Goal: Task Accomplishment & Management: Complete application form

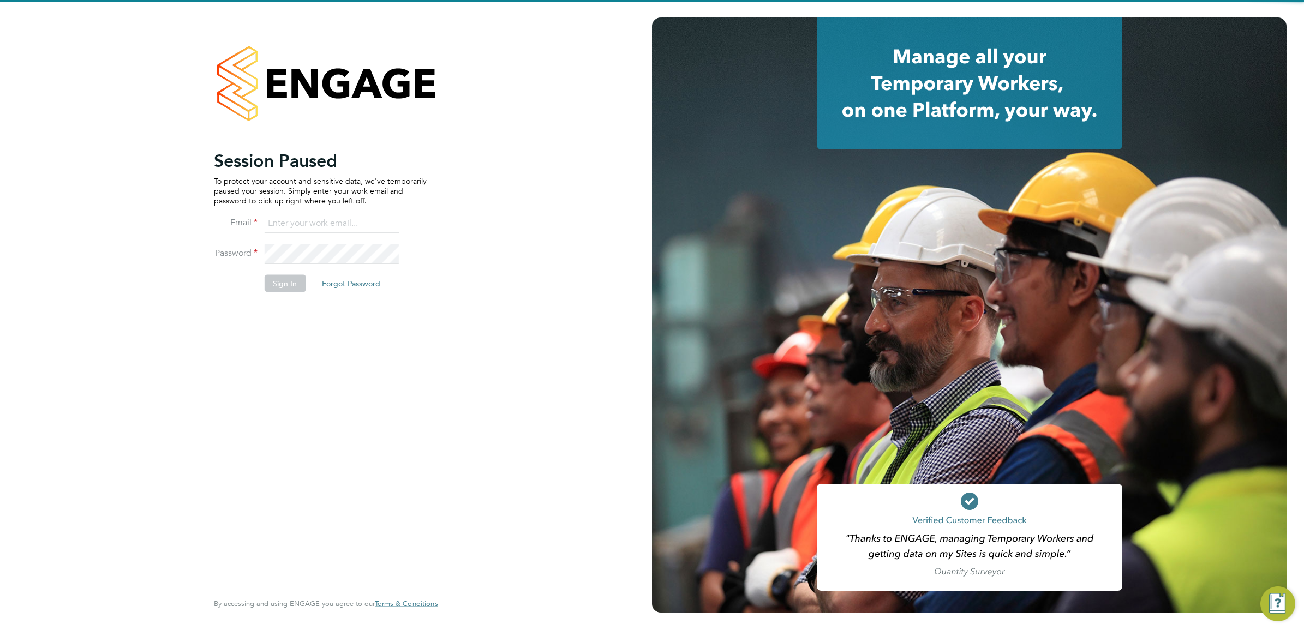
type input "[PERSON_NAME][EMAIL_ADDRESS][PERSON_NAME][DOMAIN_NAME]"
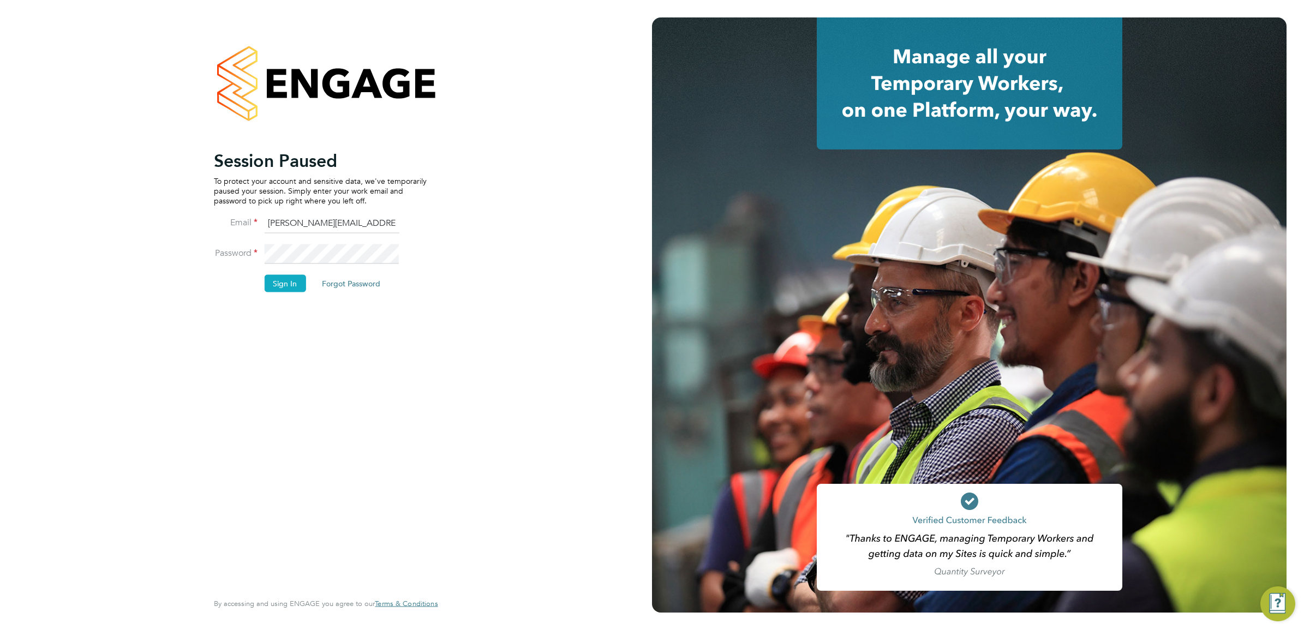
click at [293, 284] on button "Sign In" at bounding box center [284, 282] width 41 height 17
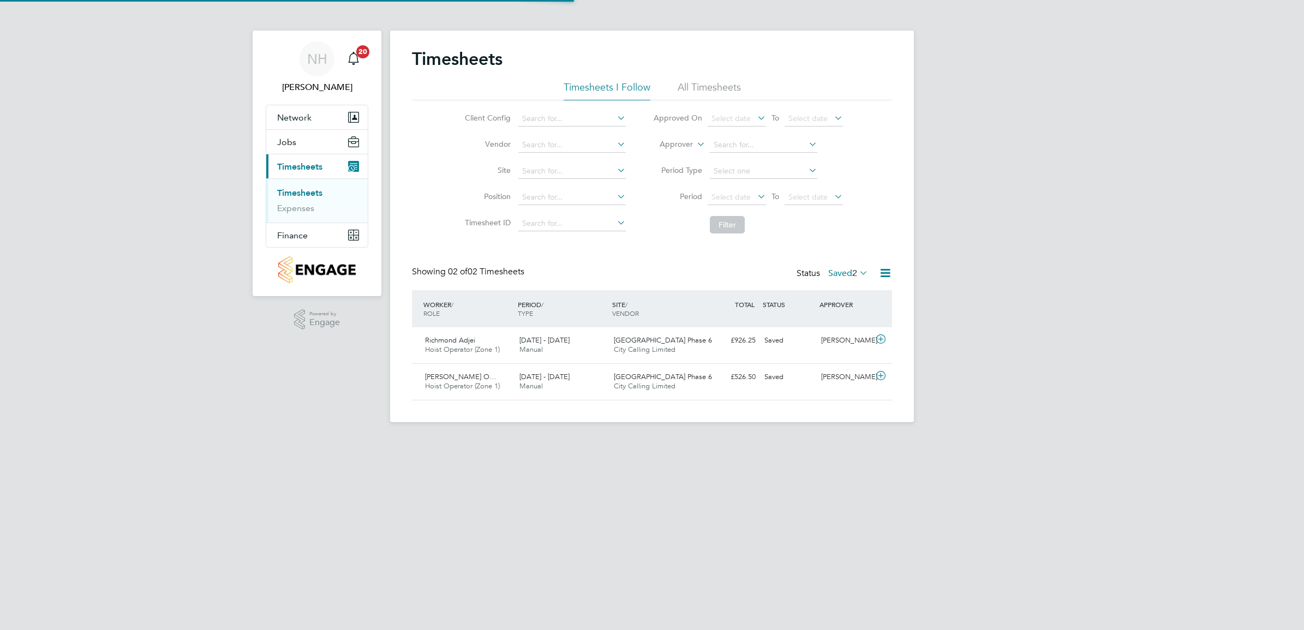
scroll to position [27, 94]
click at [836, 376] on div "Nikki Hobden" at bounding box center [845, 377] width 57 height 18
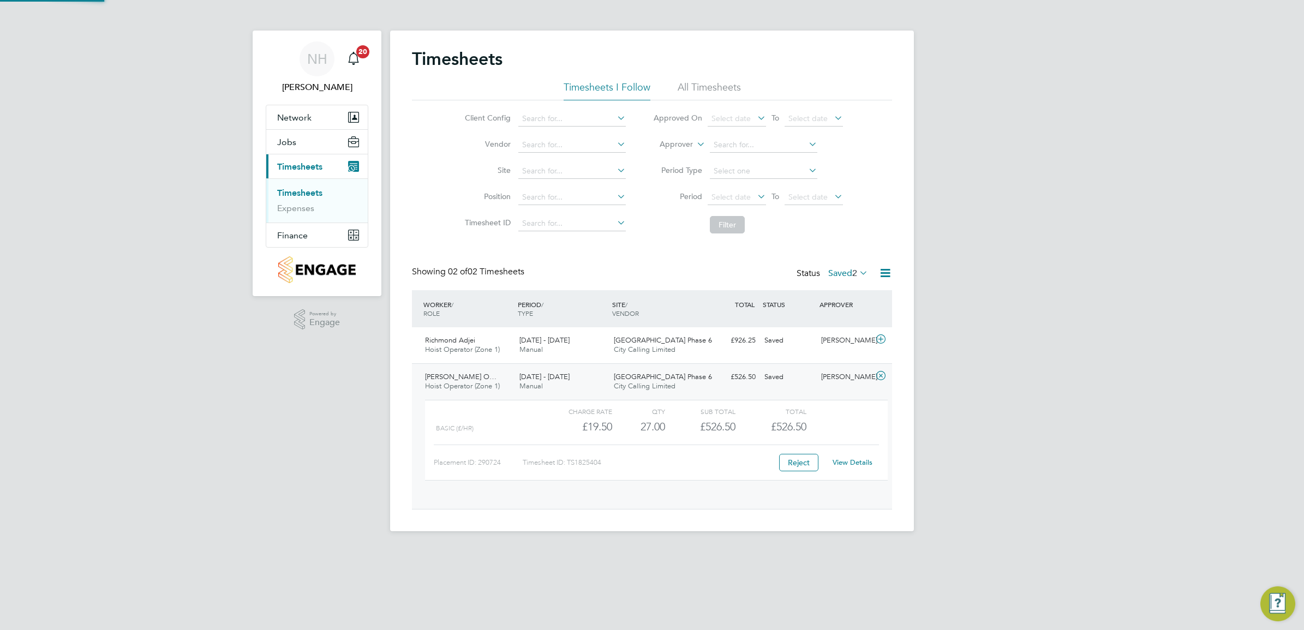
scroll to position [18, 106]
click at [856, 463] on link "View Details" at bounding box center [853, 462] width 40 height 9
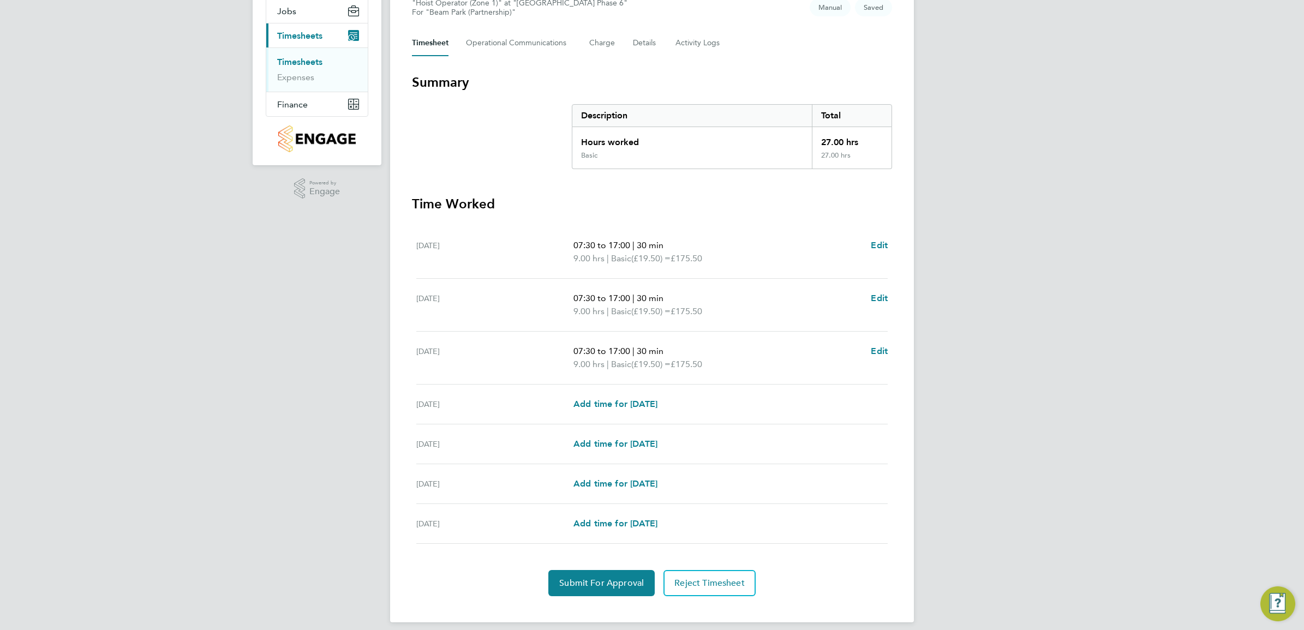
scroll to position [136, 0]
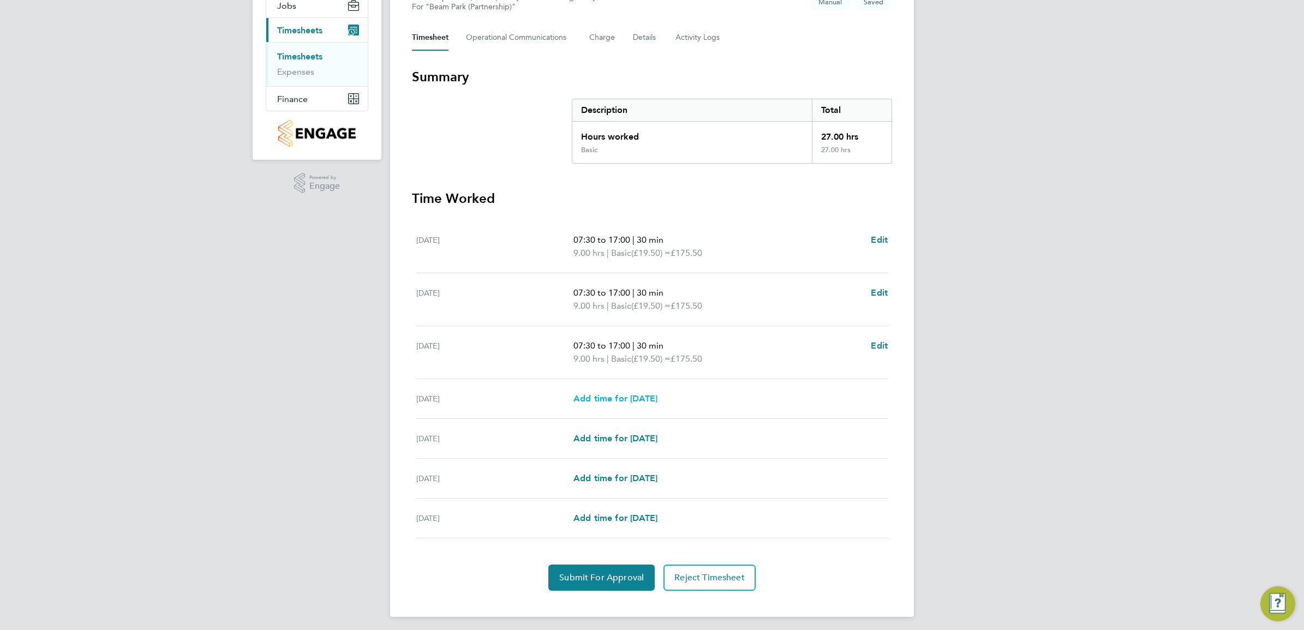
click at [619, 403] on span "Add time for Thu 18 Sep" at bounding box center [615, 398] width 84 height 10
select select "30"
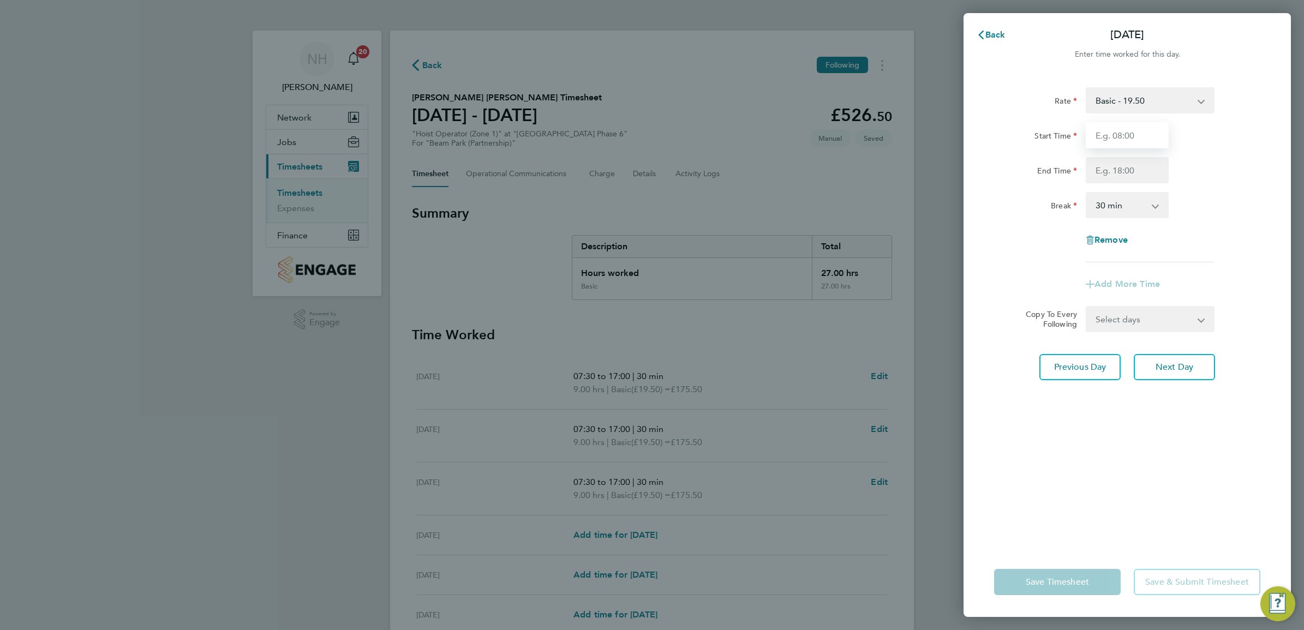
click at [1117, 139] on input "Start Time" at bounding box center [1127, 135] width 83 height 26
type input "07:30"
click at [1105, 162] on input "End Time" at bounding box center [1127, 170] width 83 height 26
type input "17:00"
click at [1245, 194] on div "Break 0 min 15 min 30 min 45 min 60 min 75 min 90 min" at bounding box center [1127, 205] width 275 height 26
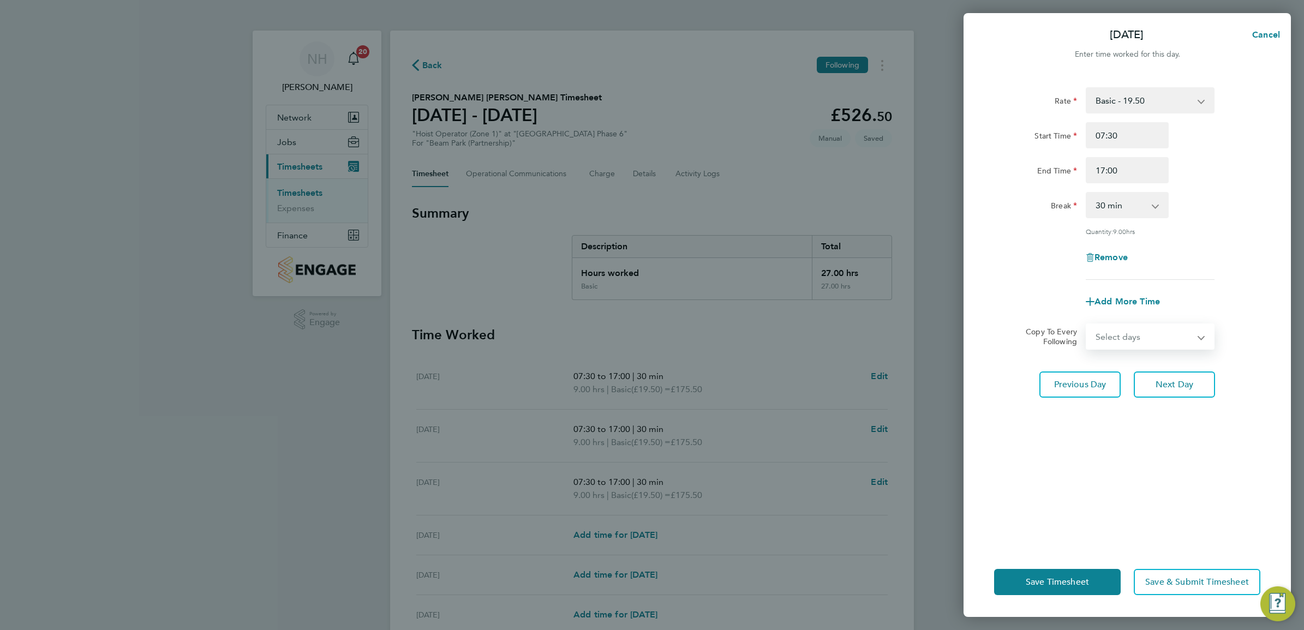
click at [1193, 341] on select "Select days Day Weekend (Sat-Sun) Friday Saturday Sunday" at bounding box center [1144, 337] width 115 height 24
click at [1264, 220] on div "Rate Basic - 19.50 Start Time 07:30 End Time 17:00 Break 0 min 15 min 30 min 45…" at bounding box center [1127, 310] width 327 height 473
click at [1163, 379] on span "Next Day" at bounding box center [1175, 384] width 38 height 11
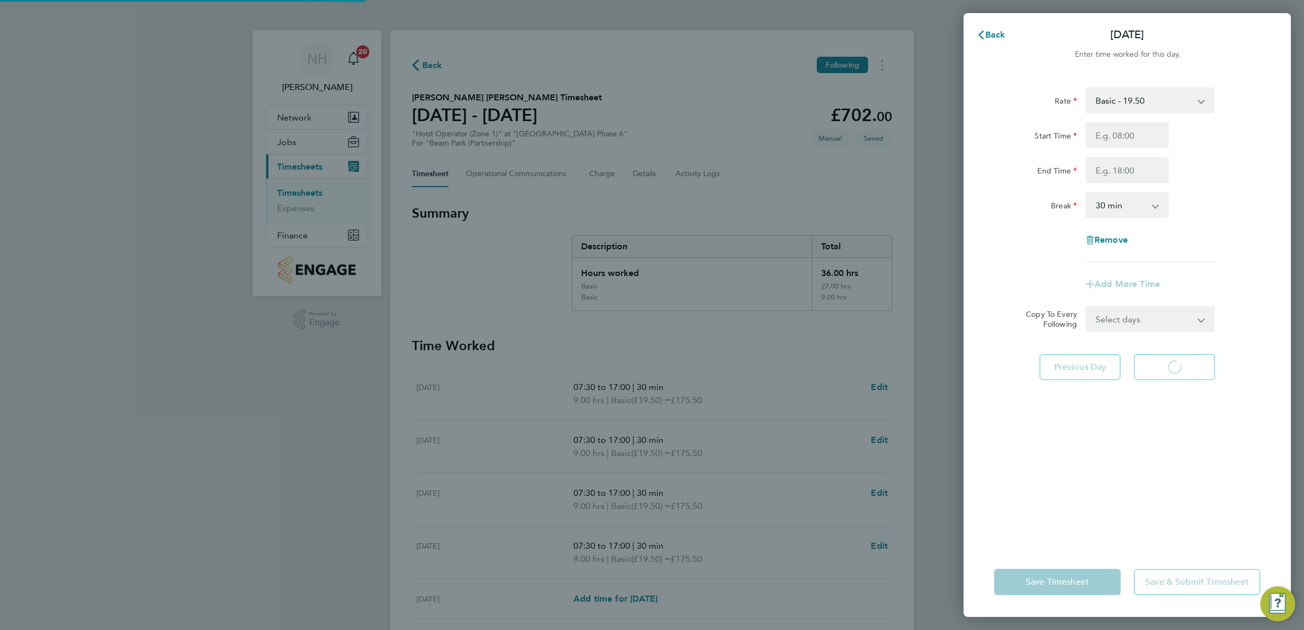
select select "30"
click at [1156, 367] on span "Next Day" at bounding box center [1175, 367] width 38 height 11
select select "30"
click at [1067, 372] on button "Previous Day" at bounding box center [1079, 367] width 81 height 26
select select "30"
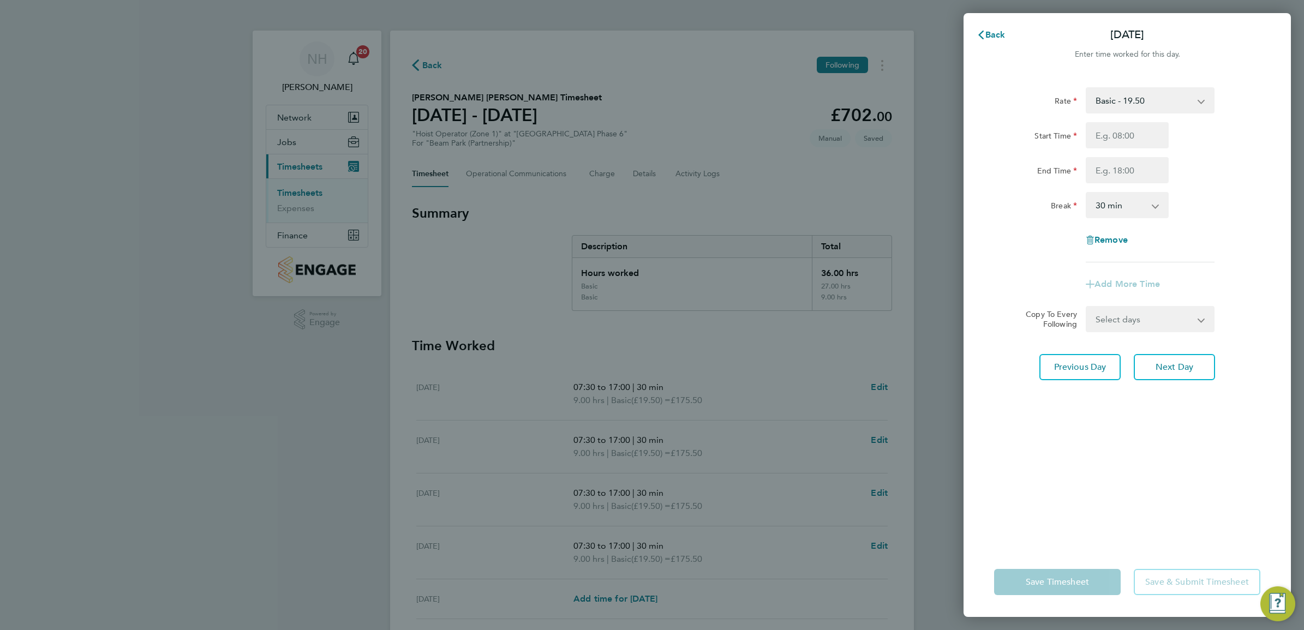
click at [1109, 468] on div "Rate Basic - 19.50 Start Time End Time Break 0 min 15 min 30 min 45 min 60 min …" at bounding box center [1127, 310] width 327 height 473
click at [1125, 180] on input "End Time" at bounding box center [1127, 170] width 83 height 26
click at [1118, 131] on input "Start Time" at bounding box center [1127, 135] width 83 height 26
type input "07:30"
click at [1110, 169] on input "End Time" at bounding box center [1127, 170] width 83 height 26
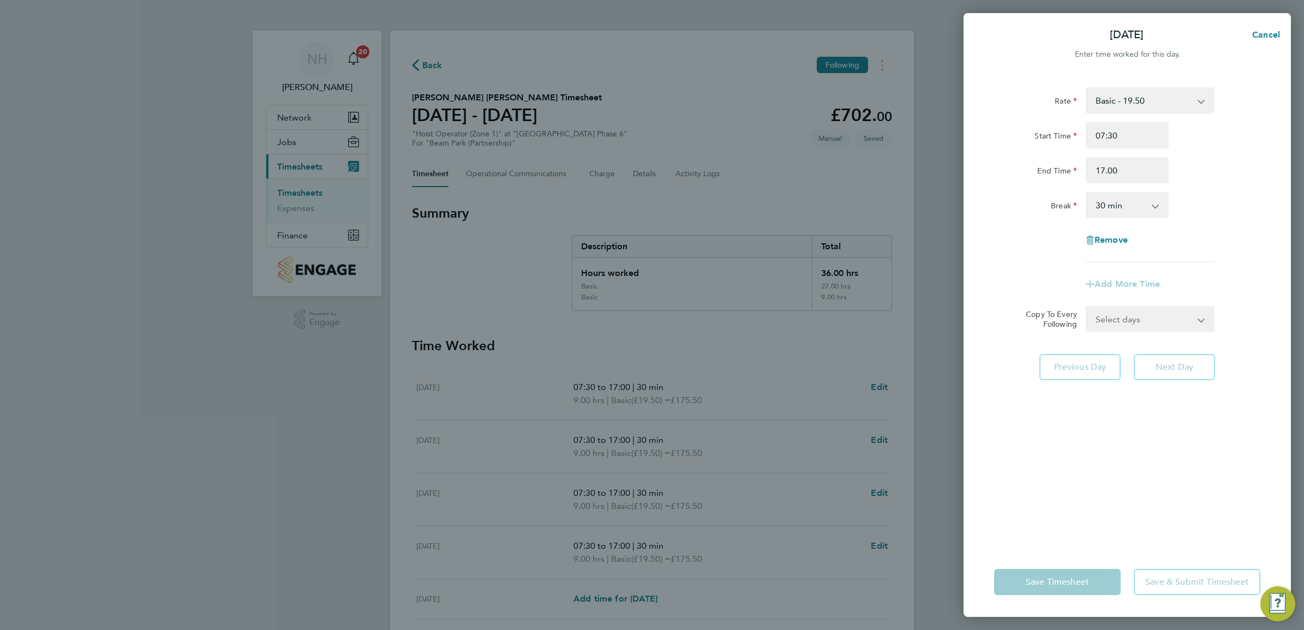
type input "17:00"
click at [1228, 247] on div "Remove" at bounding box center [1127, 240] width 275 height 26
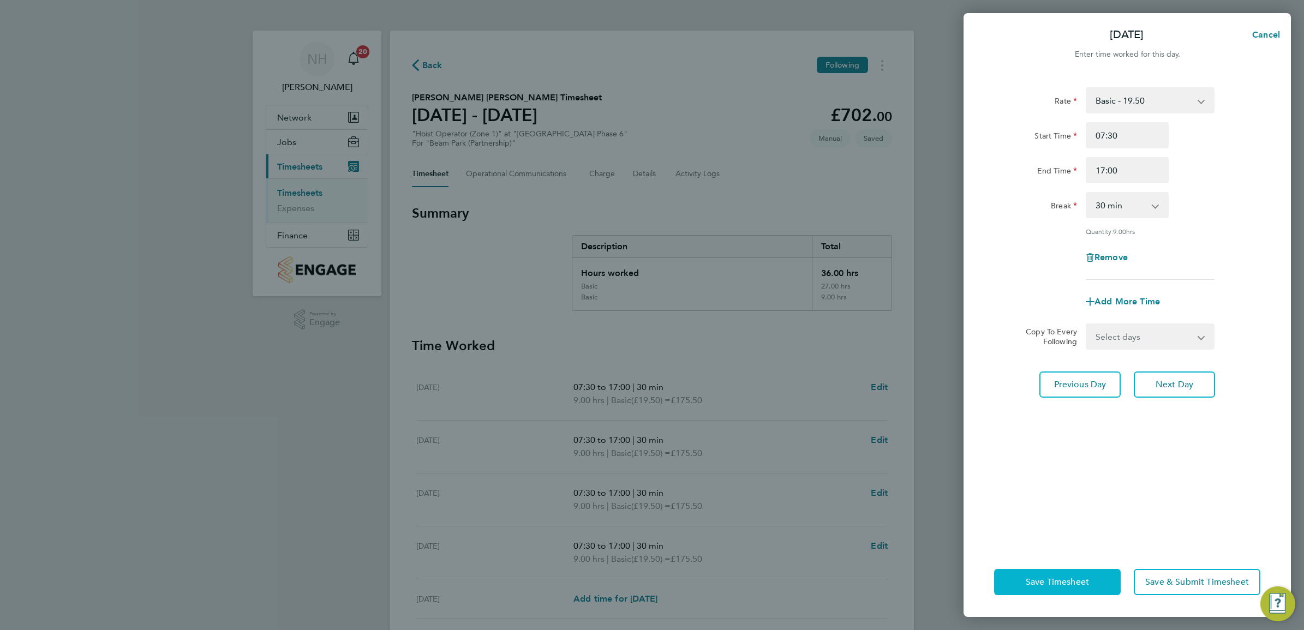
click at [1041, 577] on span "Save Timesheet" at bounding box center [1057, 582] width 63 height 11
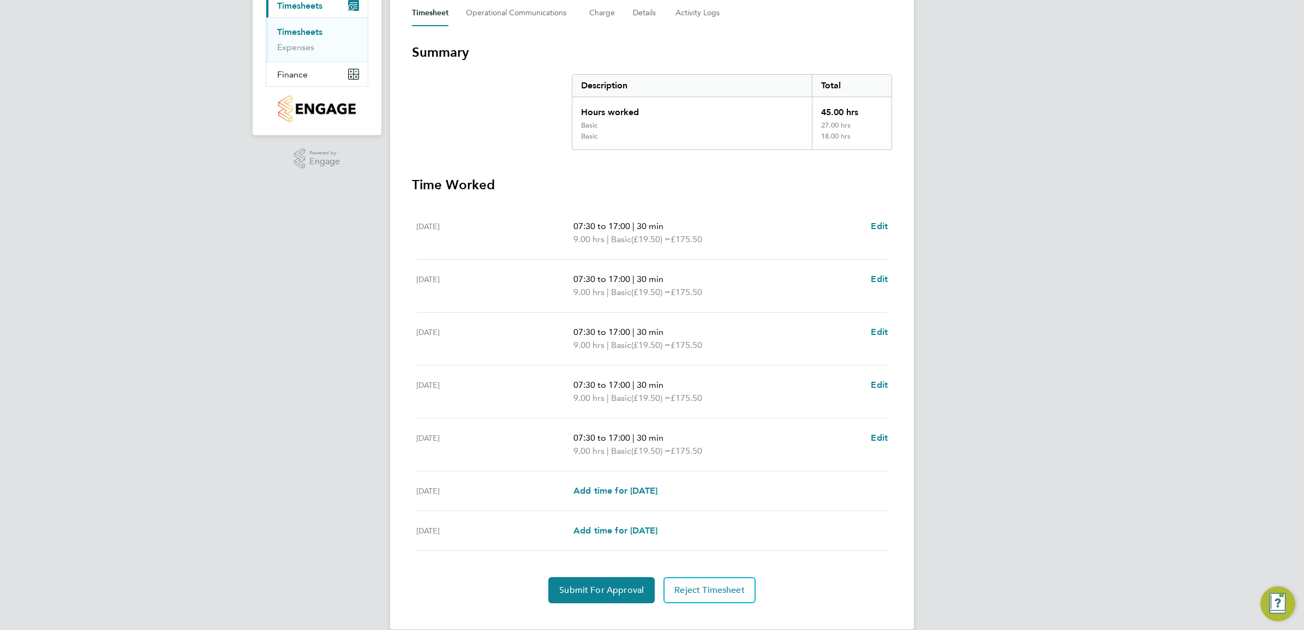
scroll to position [179, 0]
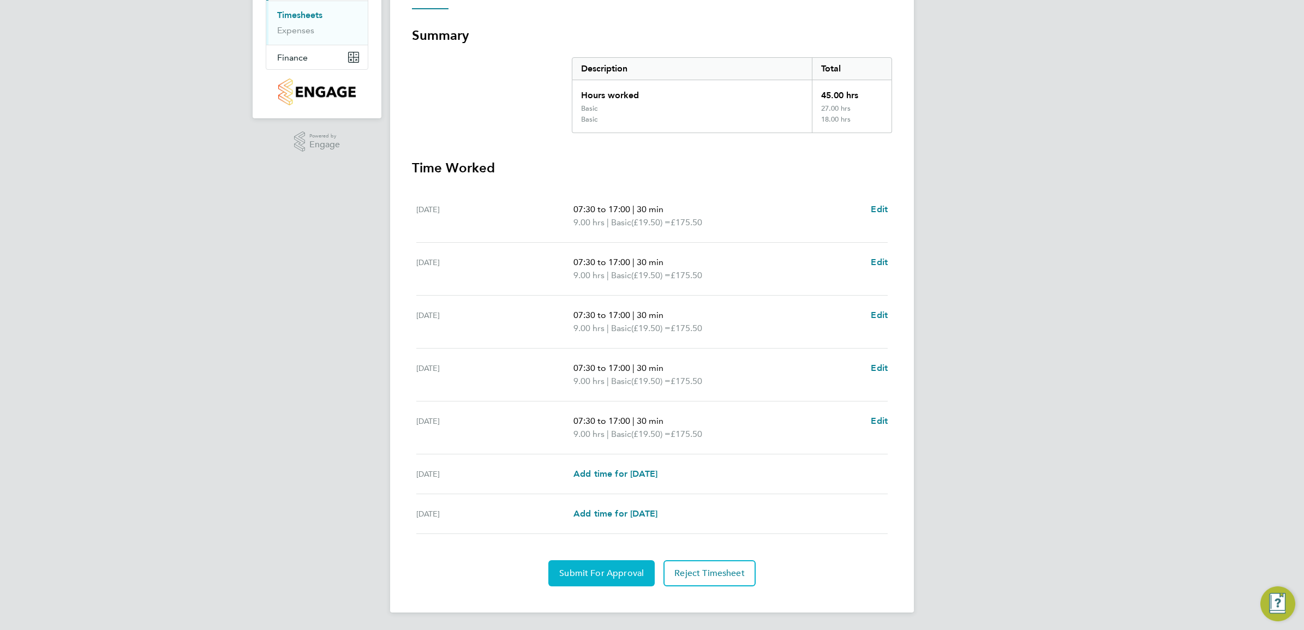
click at [596, 579] on button "Submit For Approval" at bounding box center [601, 573] width 106 height 26
click at [631, 576] on span "Approve Timesheet" at bounding box center [601, 573] width 80 height 11
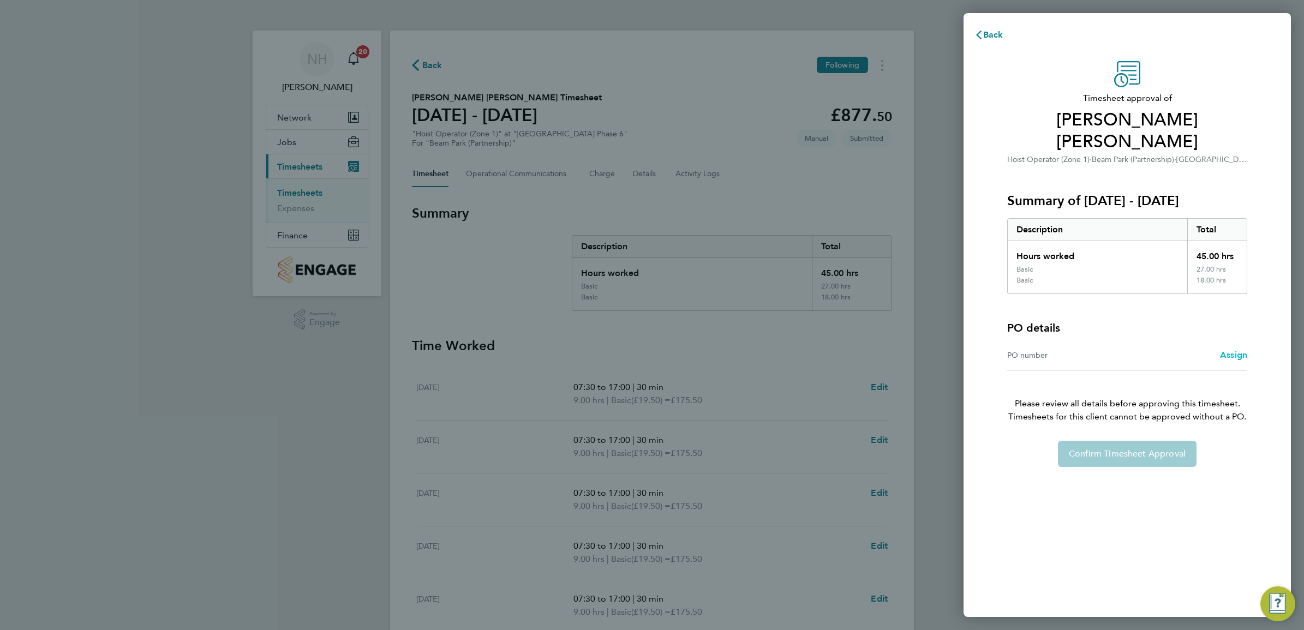
click at [1234, 355] on span "Assign" at bounding box center [1233, 355] width 27 height 10
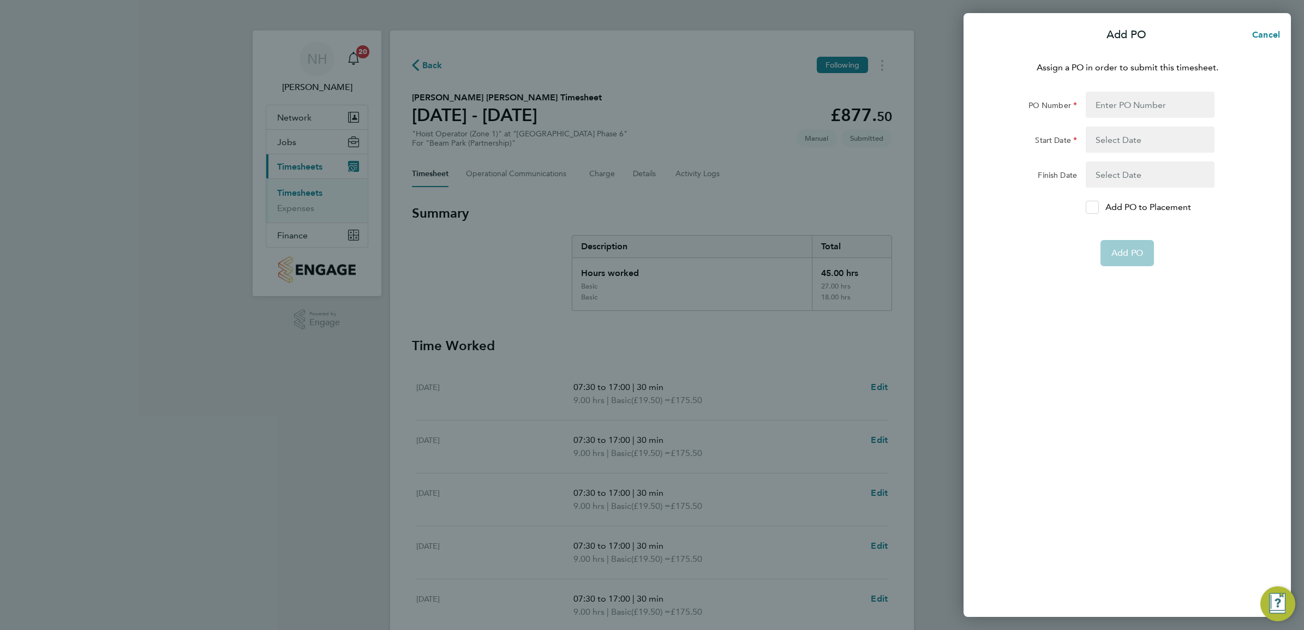
click at [1095, 212] on div at bounding box center [1092, 207] width 13 height 13
click at [1096, 207] on input "Add PO to Placement" at bounding box center [1096, 207] width 0 height 0
click at [1122, 107] on input "PO Number" at bounding box center [1150, 105] width 129 height 26
type input "H66979"
type input "02 Sep 24"
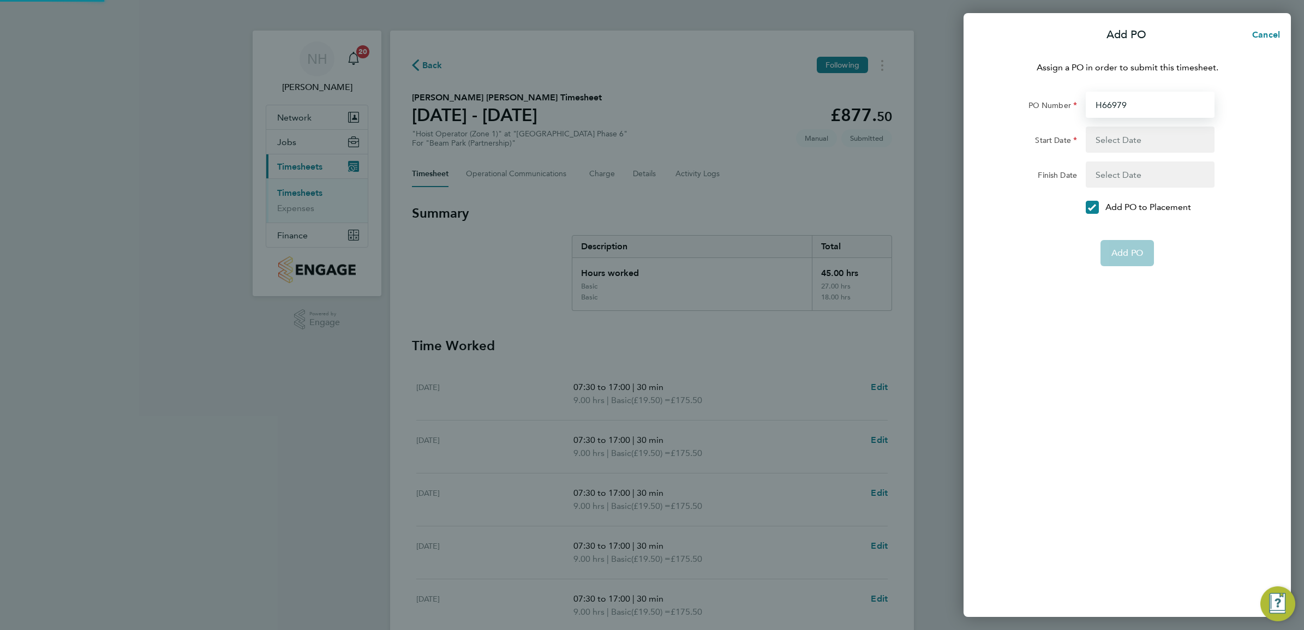
type input "31 Dec 26"
click at [1116, 230] on span "Add PO" at bounding box center [1127, 227] width 32 height 11
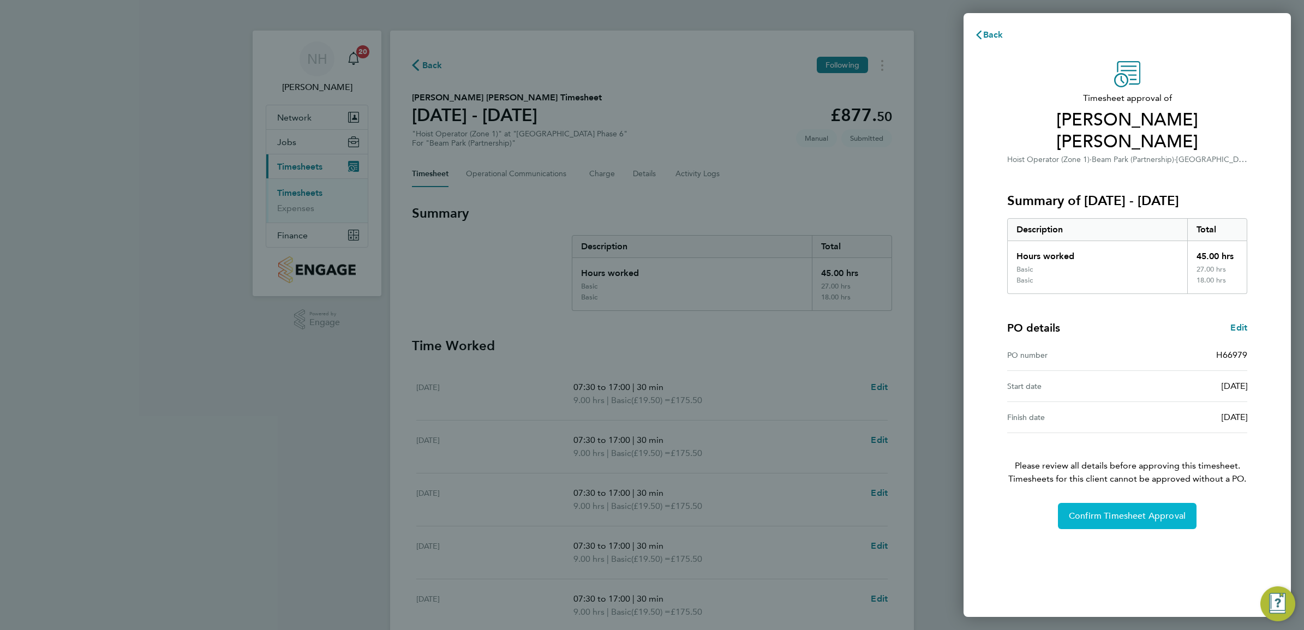
click at [1112, 518] on span "Confirm Timesheet Approval" at bounding box center [1127, 516] width 117 height 11
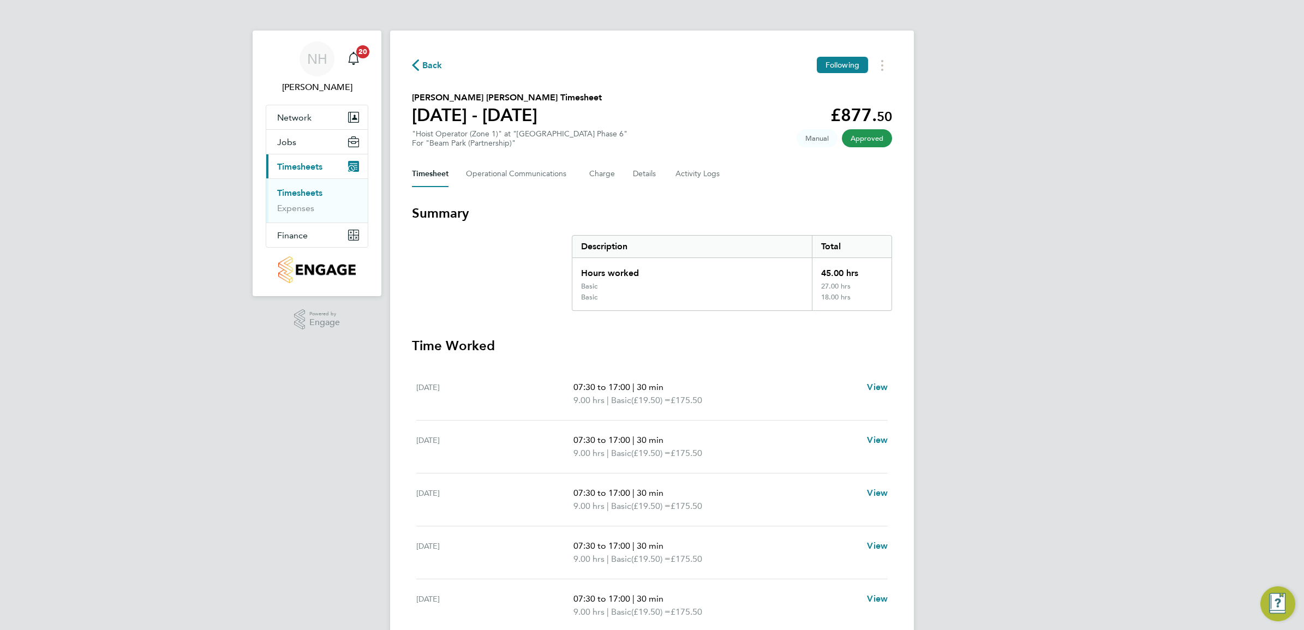
click at [427, 64] on span "Back" at bounding box center [432, 65] width 20 height 13
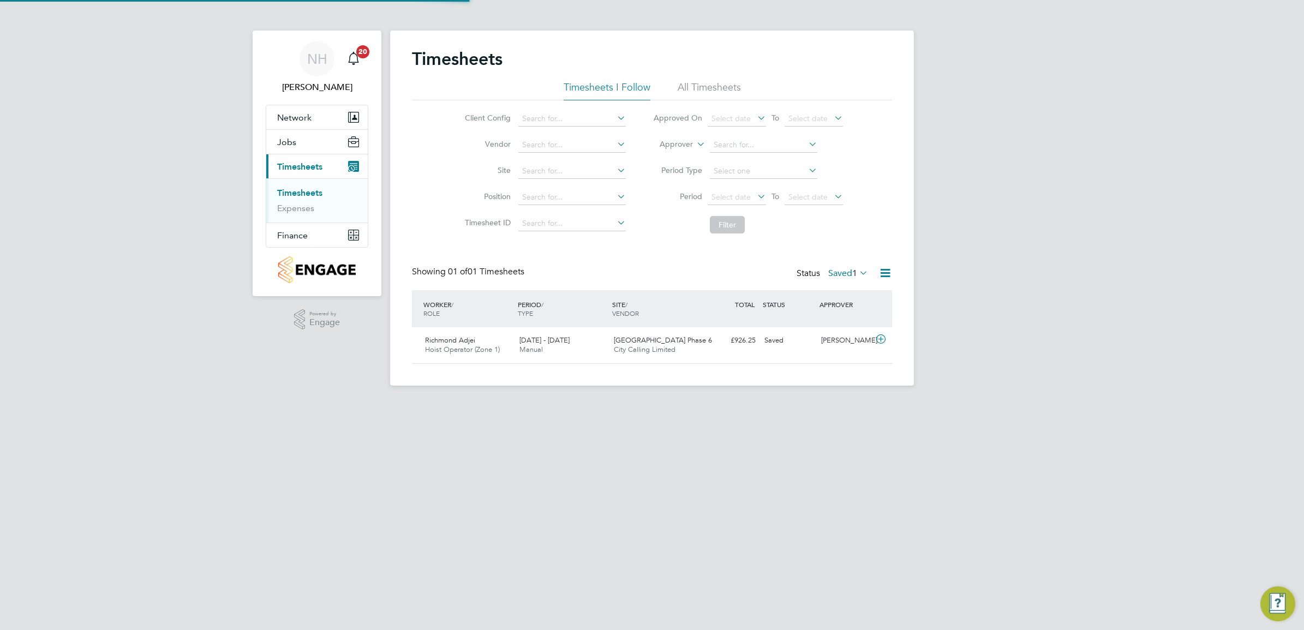
scroll to position [27, 94]
